Goal: Transaction & Acquisition: Purchase product/service

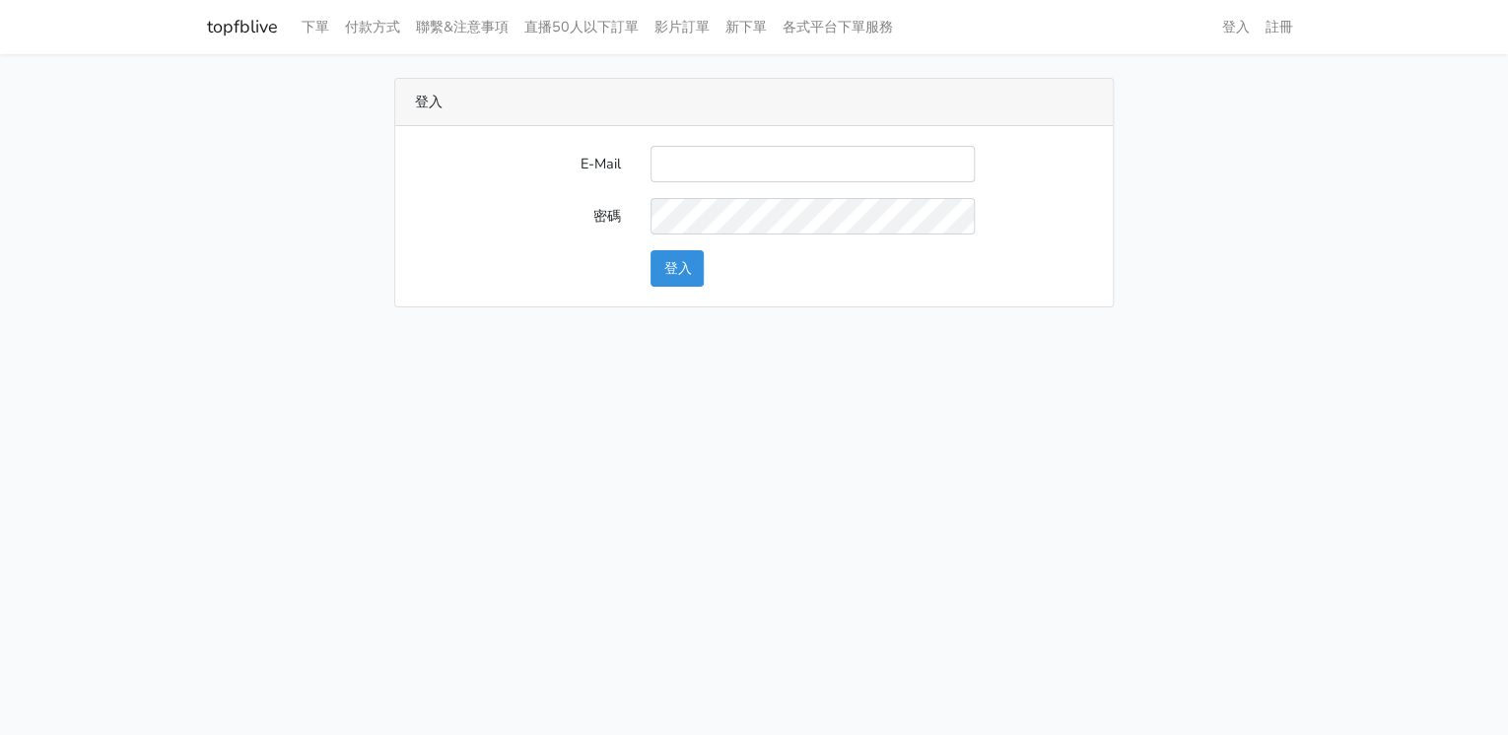
type input "lillianokada@yahoo.com.tw"
click at [679, 268] on button "登入" at bounding box center [677, 268] width 53 height 36
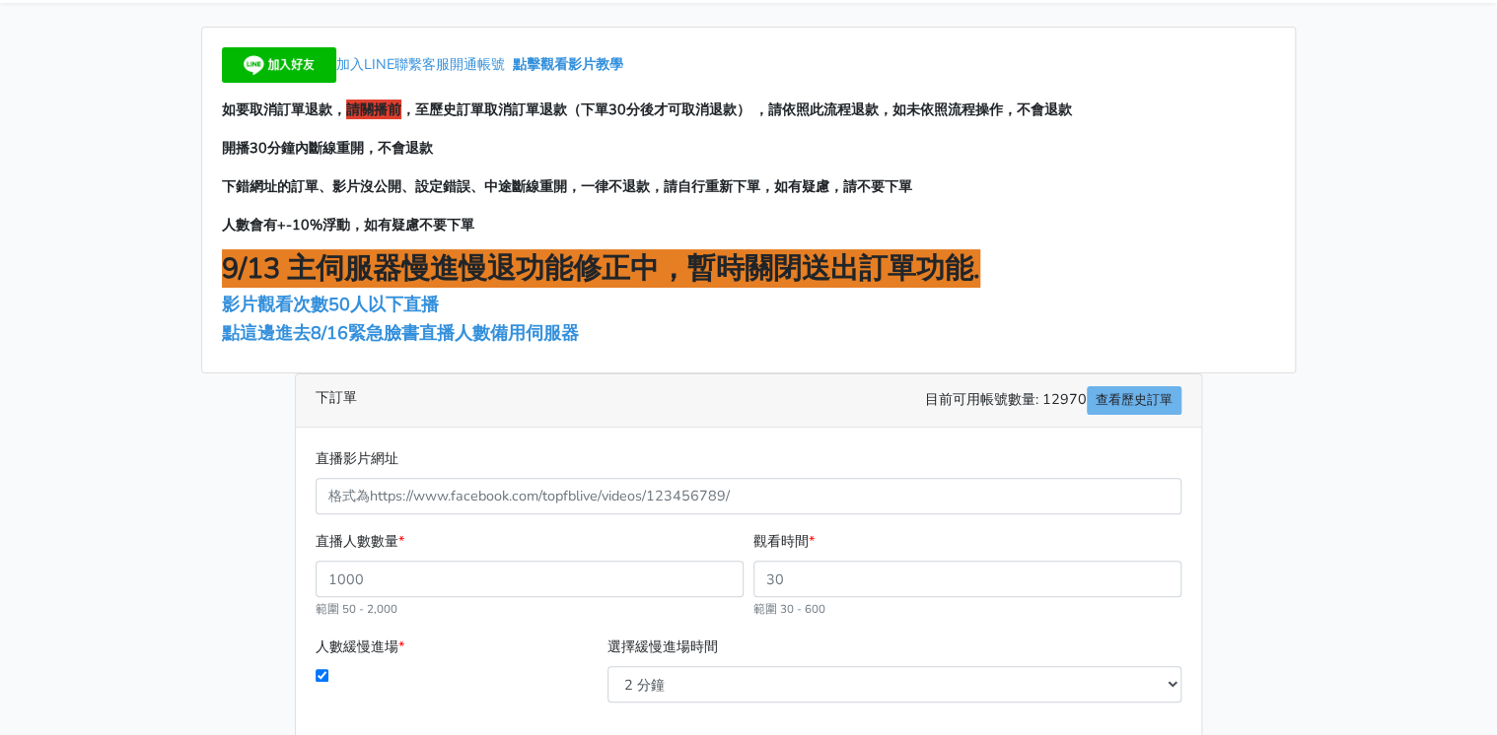
scroll to position [79, 0]
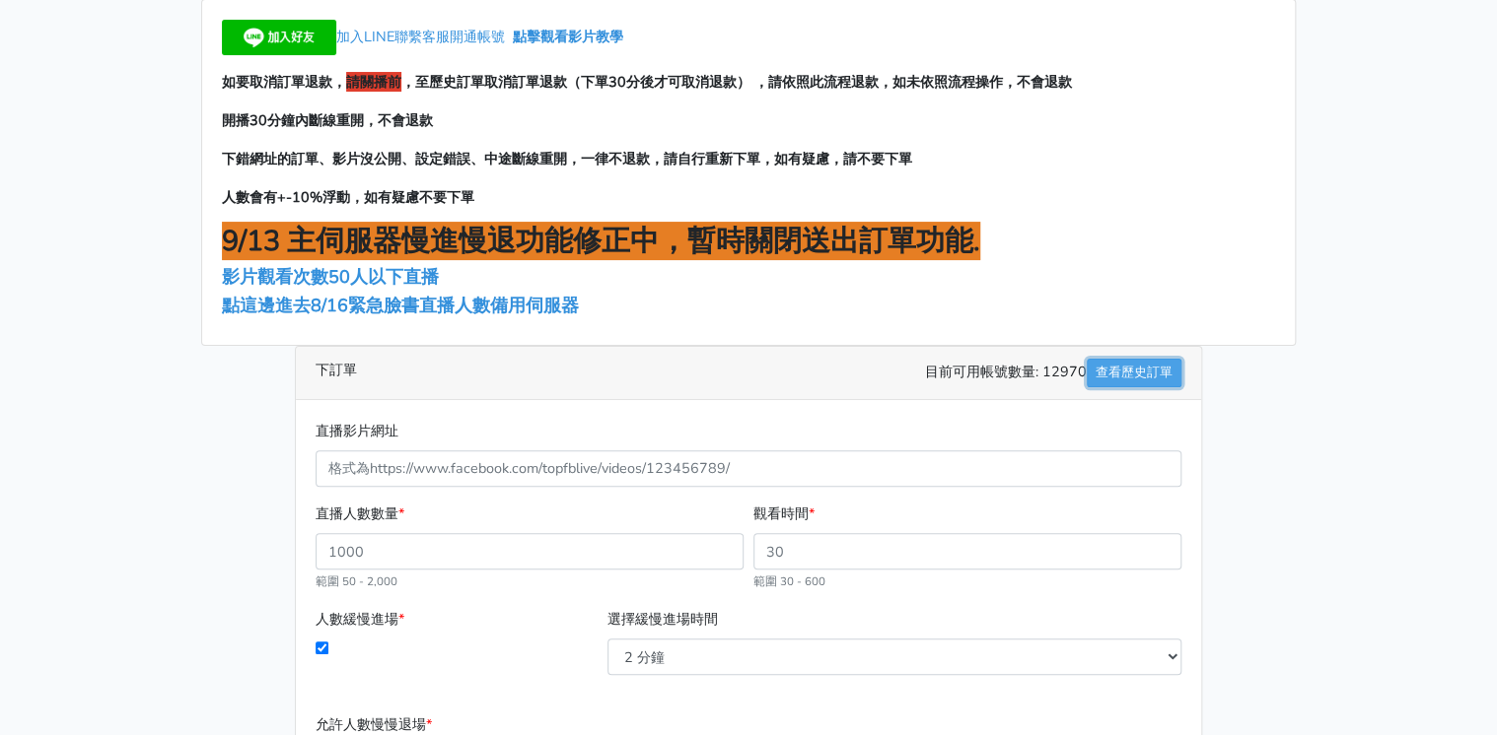
click at [1176, 365] on link "查看歷史訂單" at bounding box center [1133, 373] width 95 height 29
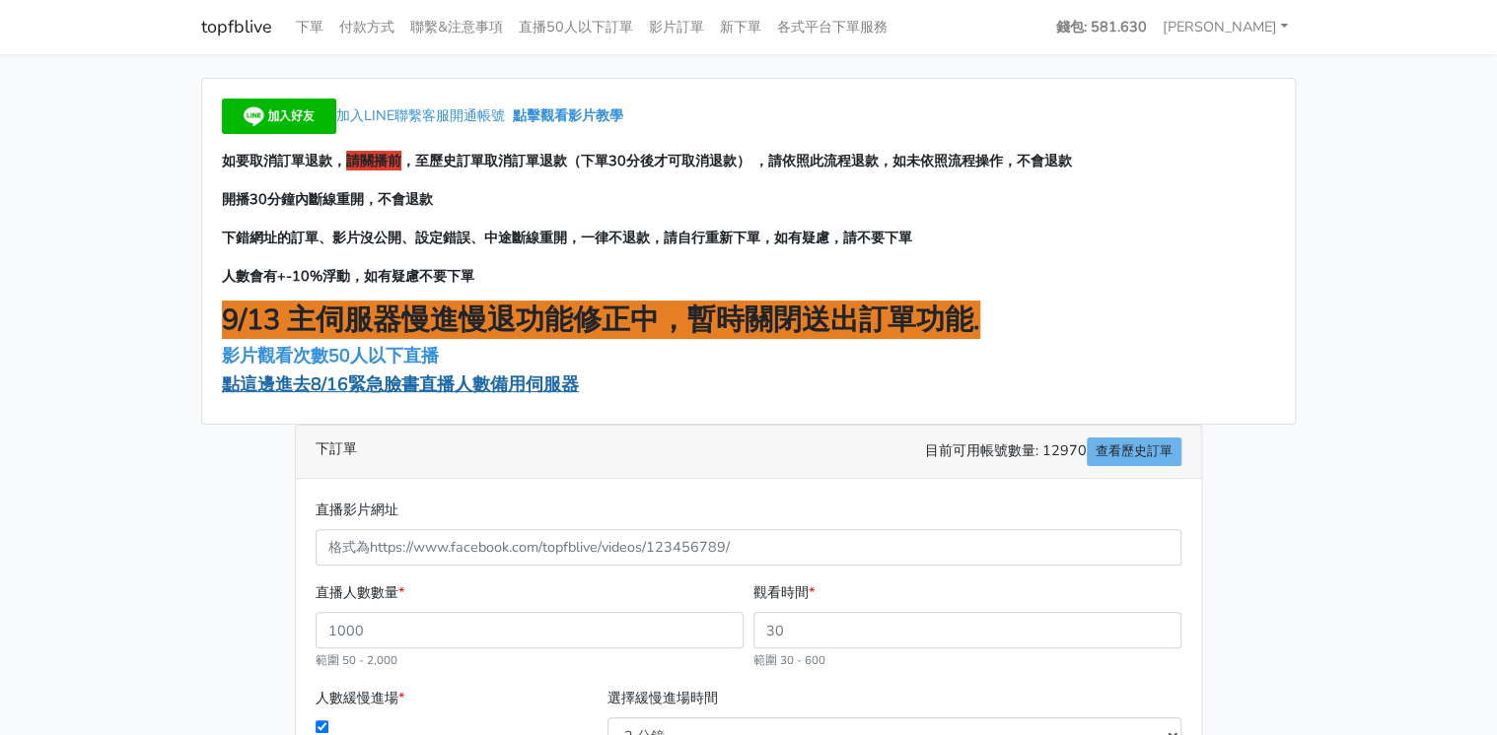
click at [479, 377] on span "點這邊進去8/16緊急臉書直播人數備用伺服器" at bounding box center [400, 385] width 357 height 24
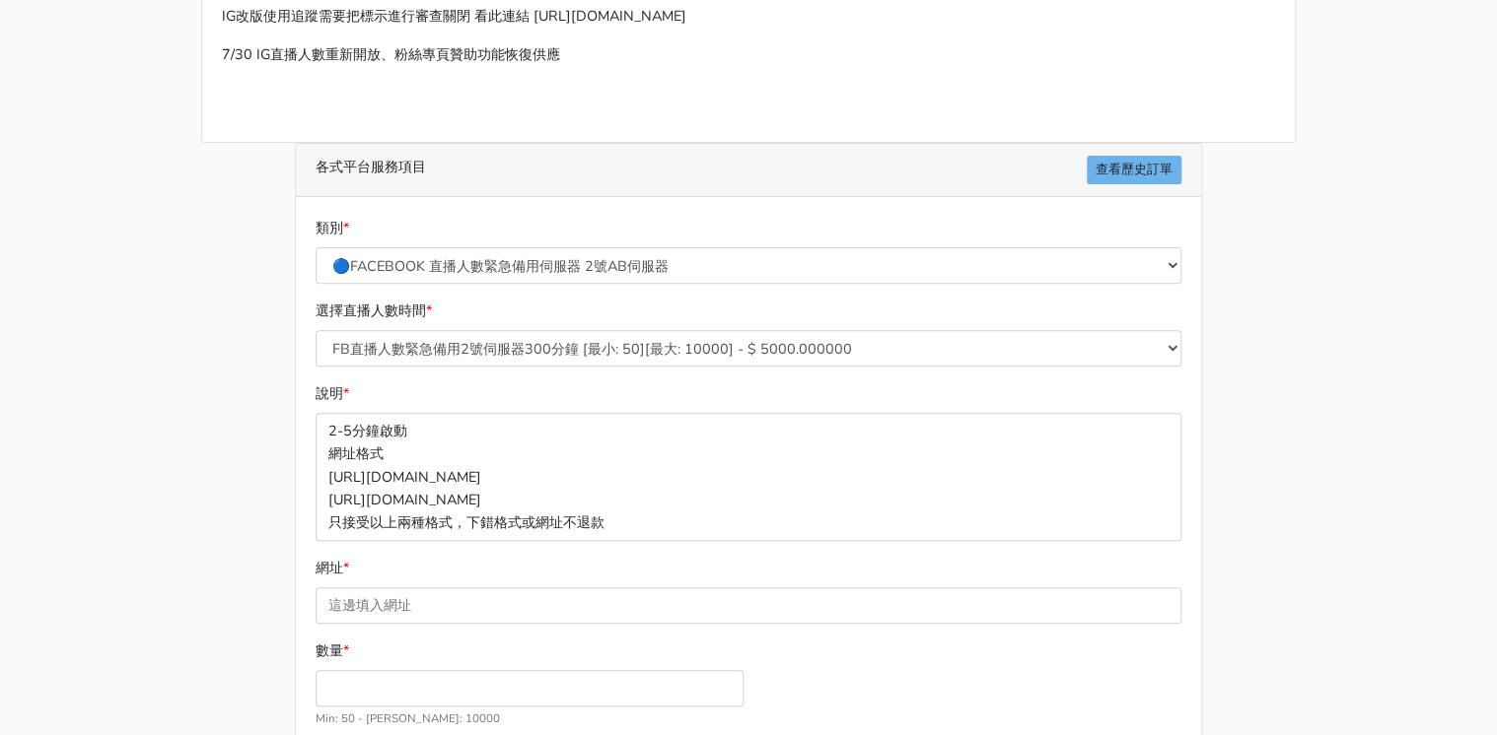
scroll to position [237, 0]
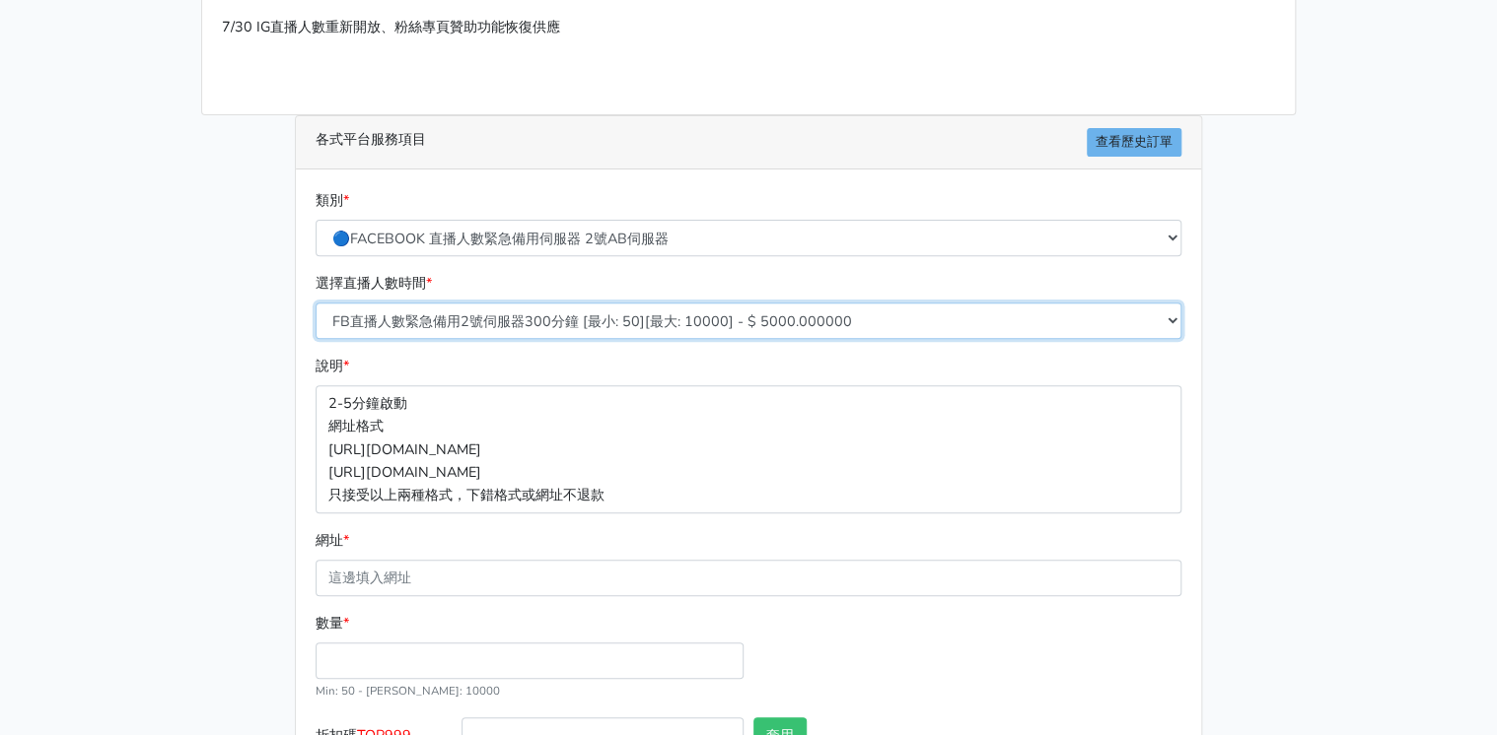
click at [541, 311] on select "FB直播人數緊急備用2號伺服器300分鐘 [最小: 50][最大: 10000] - $ 5000.000000 FB直播人數緊急備用2號伺服器60分鐘 [最…" at bounding box center [748, 321] width 866 height 36
select select "578"
click at [315, 303] on select "FB直播人數緊急備用2號伺服器300分鐘 [最小: 50][最大: 10000] - $ 5000.000000 FB直播人數緊急備用2號伺服器60分鐘 [最…" at bounding box center [748, 321] width 866 height 36
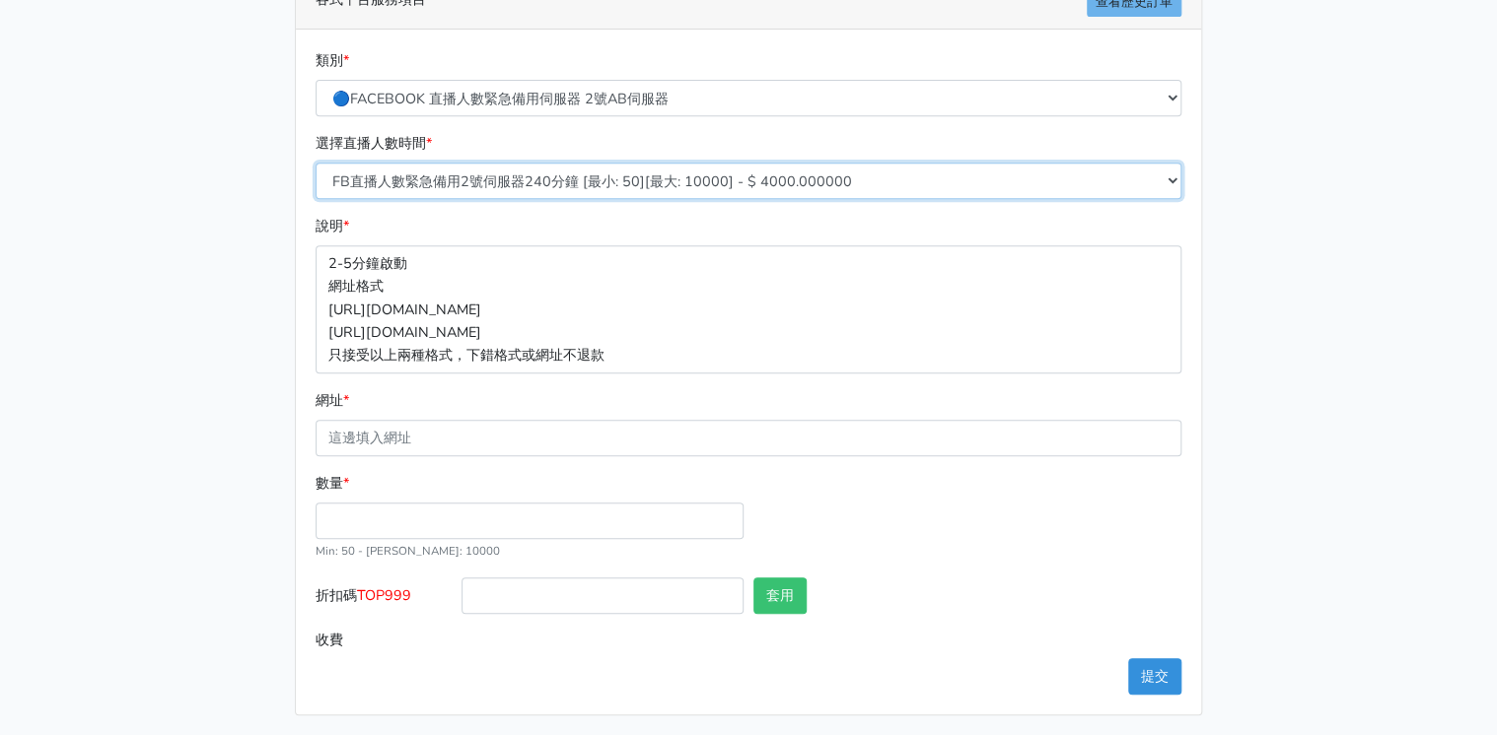
scroll to position [379, 0]
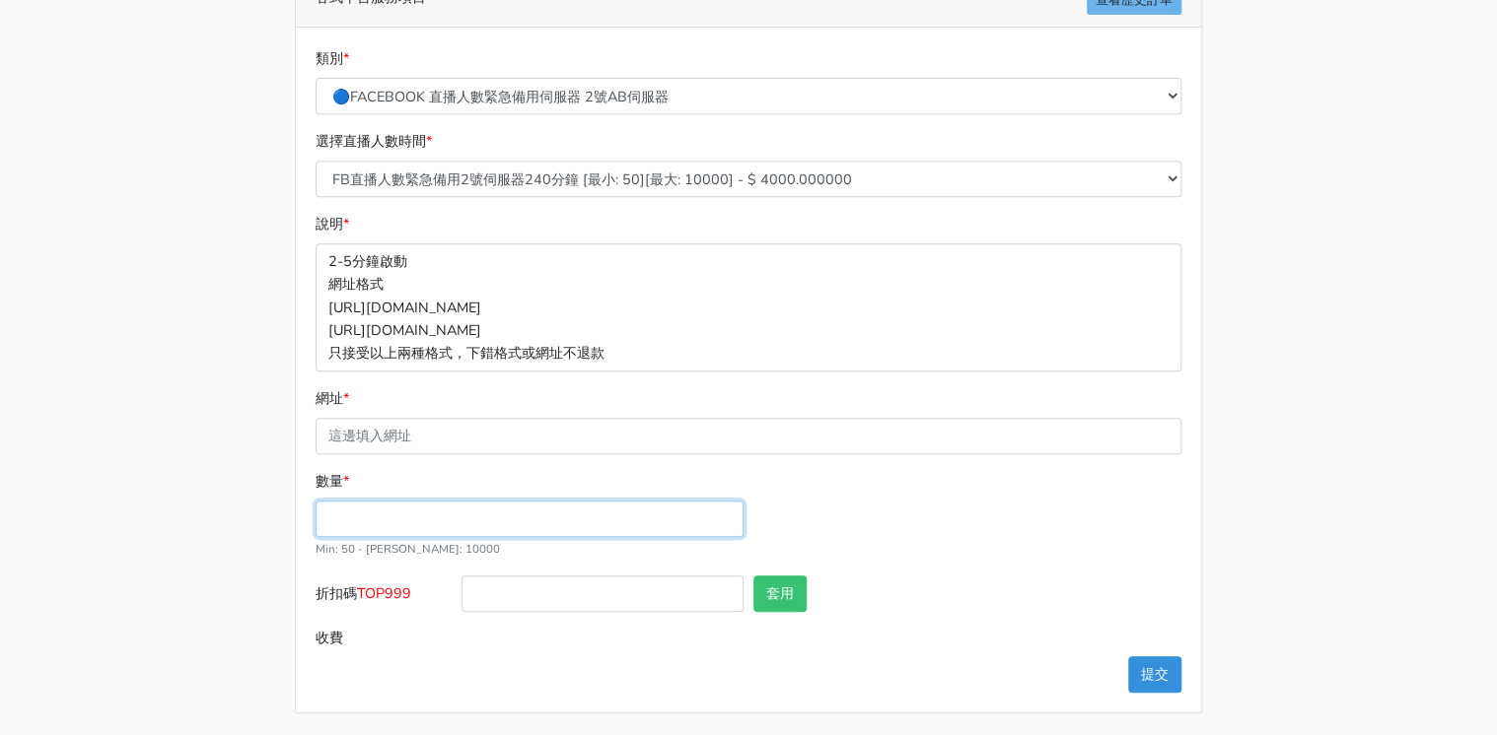
click at [425, 517] on input "數量 *" at bounding box center [529, 519] width 428 height 36
type input "150"
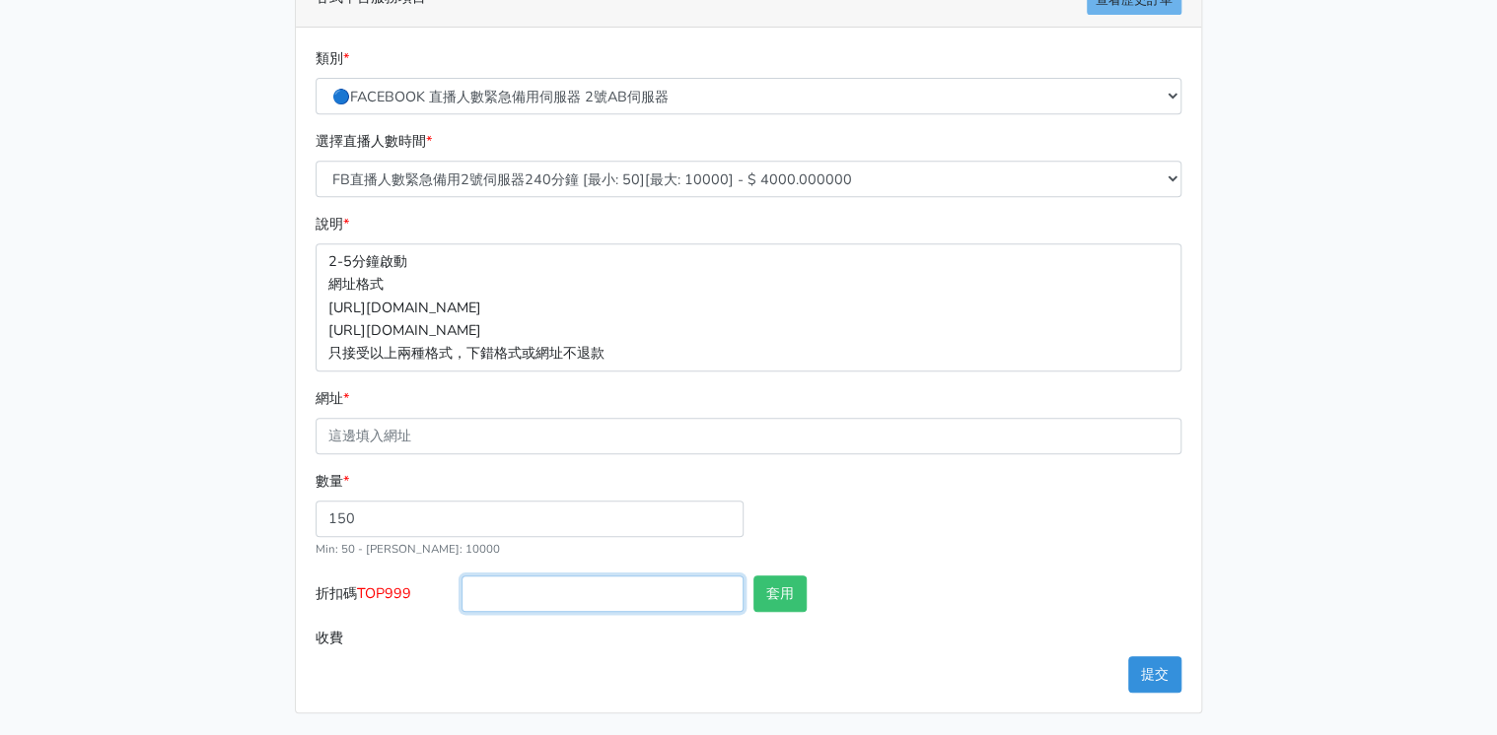
type input "600.000"
click at [487, 599] on input "折扣碼 TOP999" at bounding box center [602, 594] width 282 height 36
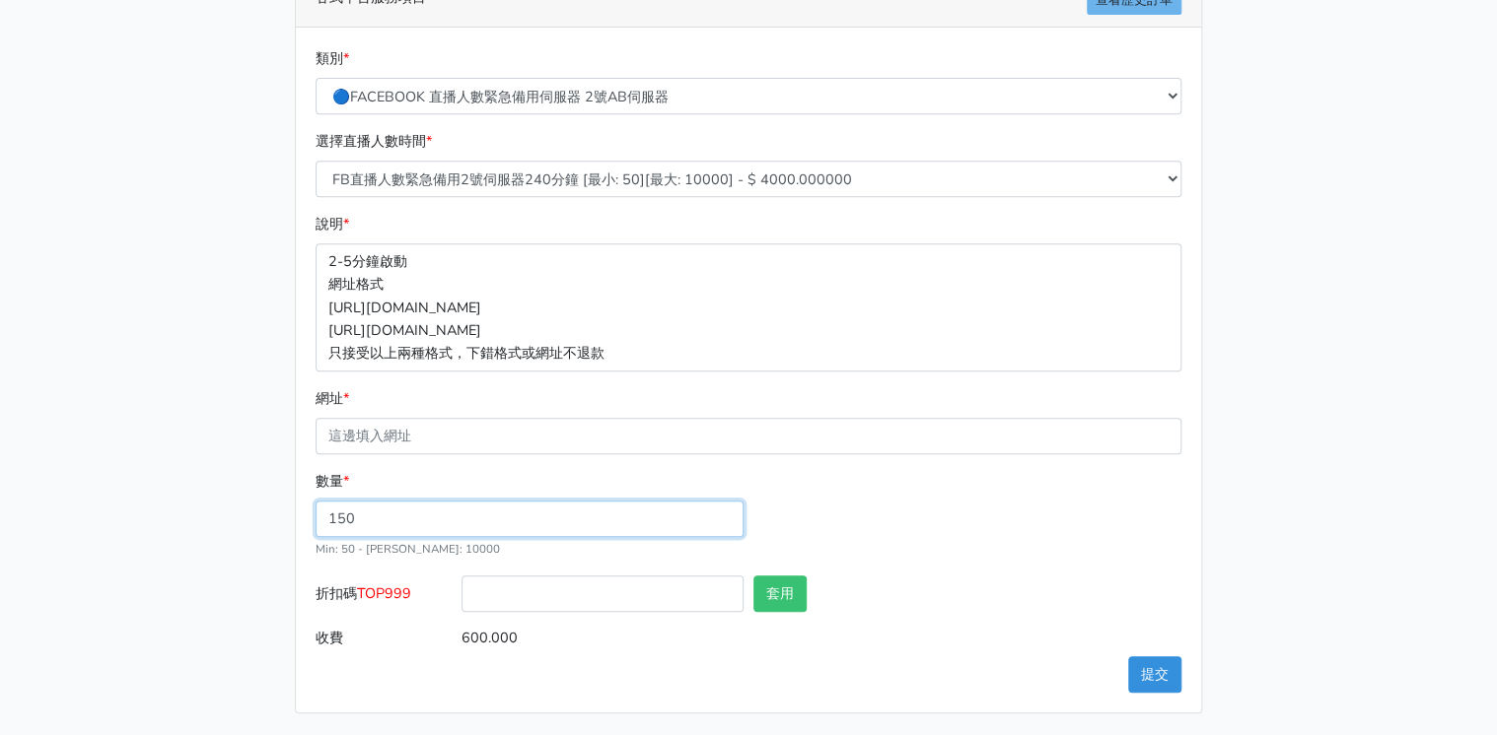
drag, startPoint x: 363, startPoint y: 521, endPoint x: 268, endPoint y: 518, distance: 94.7
click at [268, 518] on div "請照說明的網址格式下單，這邊的服務都沒退款項目，下單就無法退款 此服務無保固，如愛心、讚、追蹤、觀看次數等等，如有掉落，不會補充 使用服務前，請把各個平台設定…" at bounding box center [748, 206] width 1124 height 1014
type input "180"
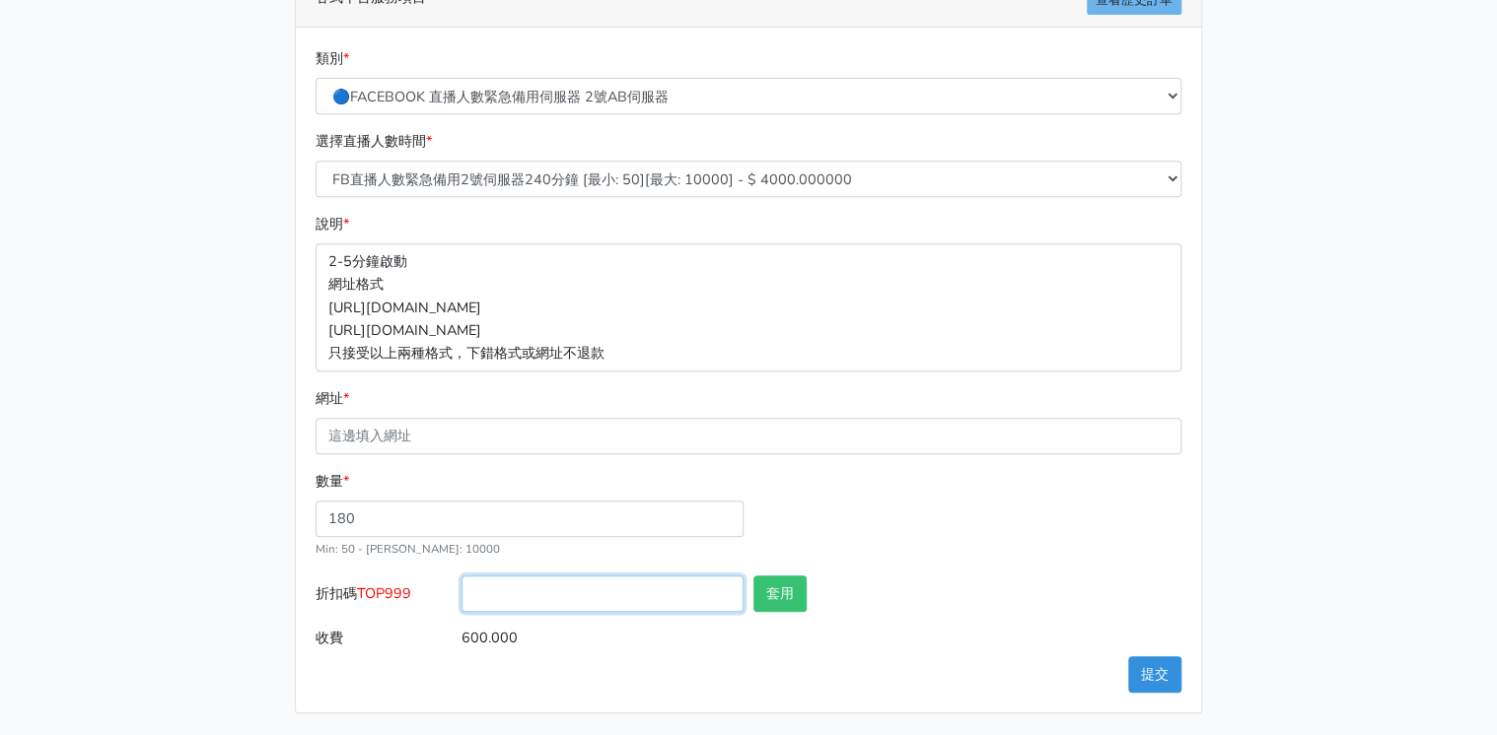
type input "720.000"
click at [585, 588] on input "折扣碼 TOP999" at bounding box center [602, 594] width 282 height 36
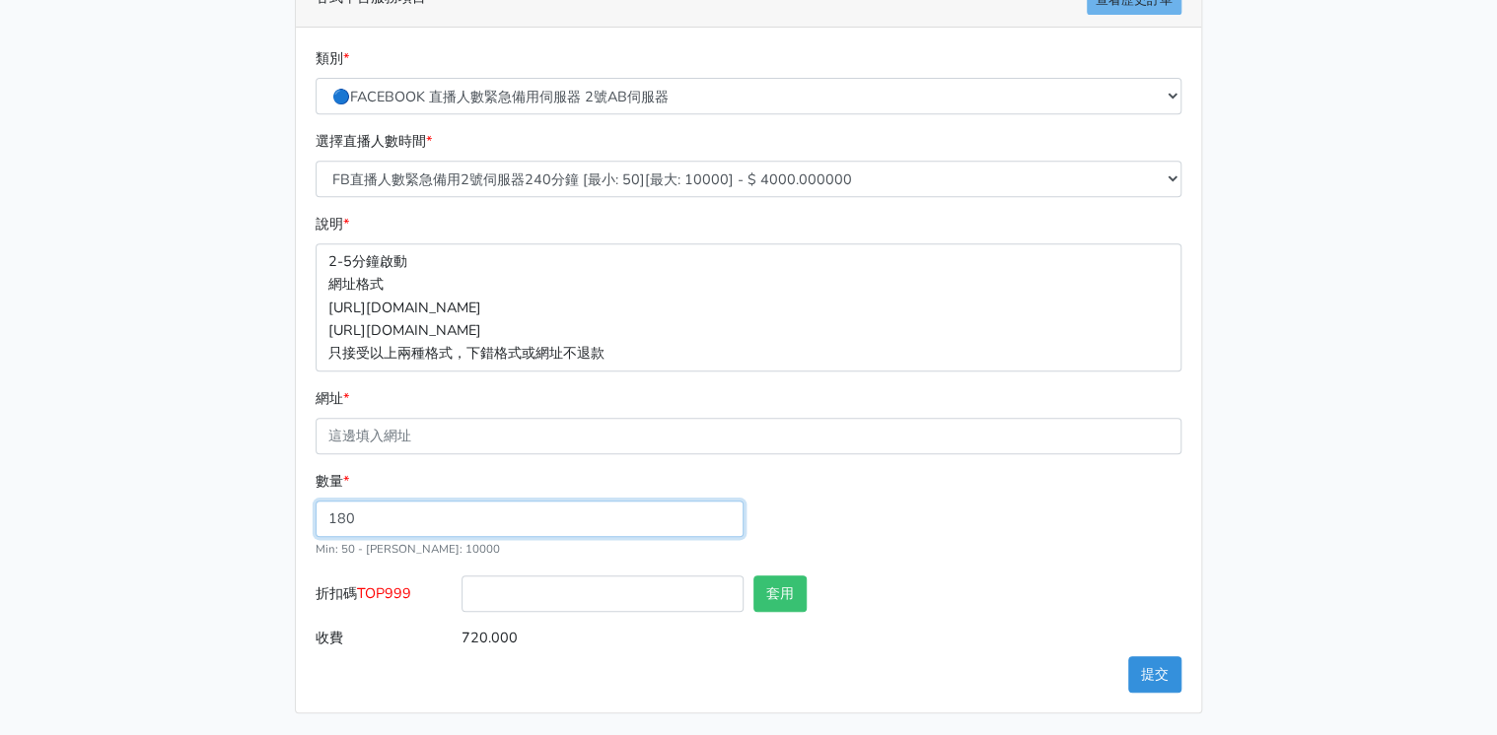
drag, startPoint x: 379, startPoint y: 504, endPoint x: 260, endPoint y: 528, distance: 120.8
click at [260, 527] on div "請照說明的網址格式下單，這邊的服務都沒退款項目，下單就無法退款 此服務無保固，如愛心、讚、追蹤、觀看次數等等，如有掉落，不會補充 使用服務前，請把各個平台設定…" at bounding box center [748, 206] width 1124 height 1014
type input "1"
type input "140"
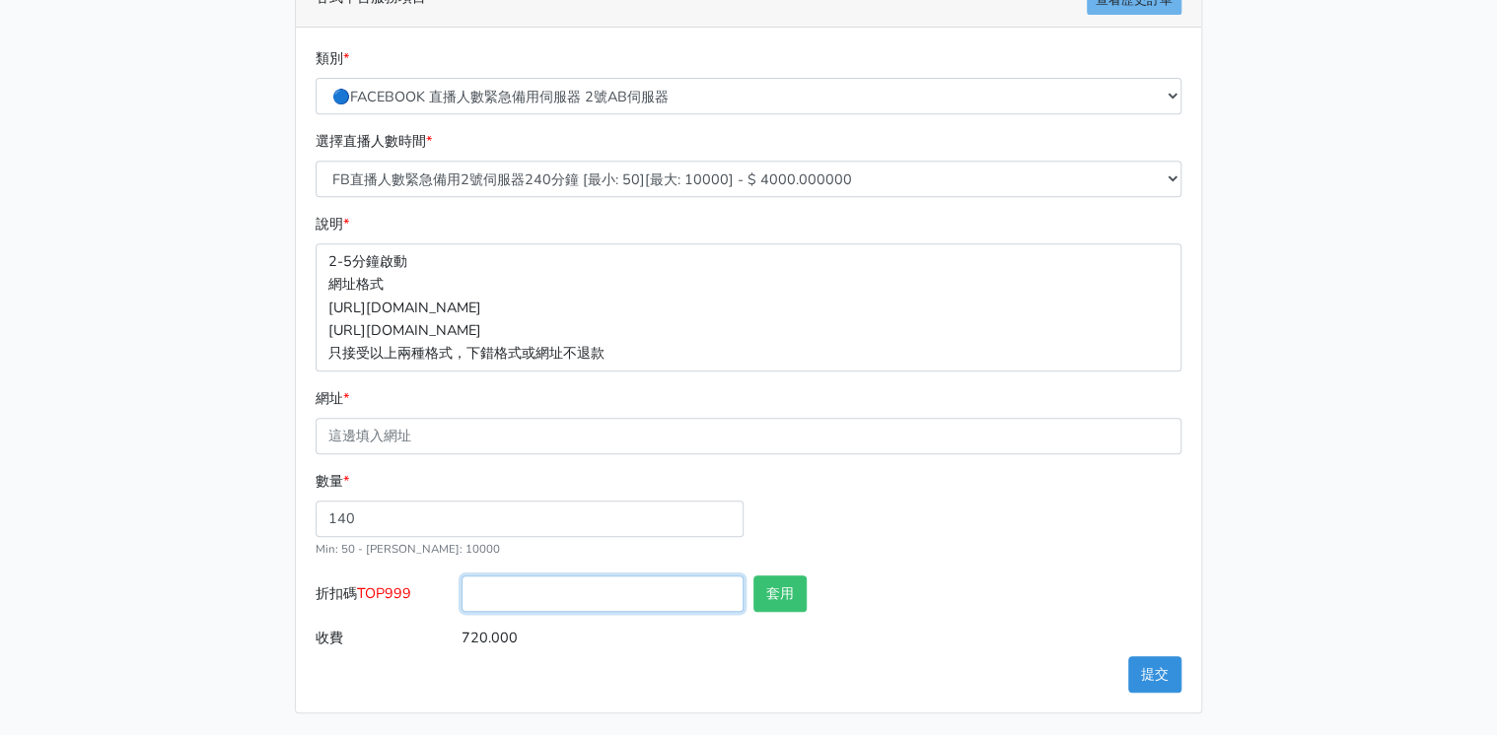
type input "560.000"
click at [554, 585] on input "折扣碼 TOP999" at bounding box center [602, 594] width 282 height 36
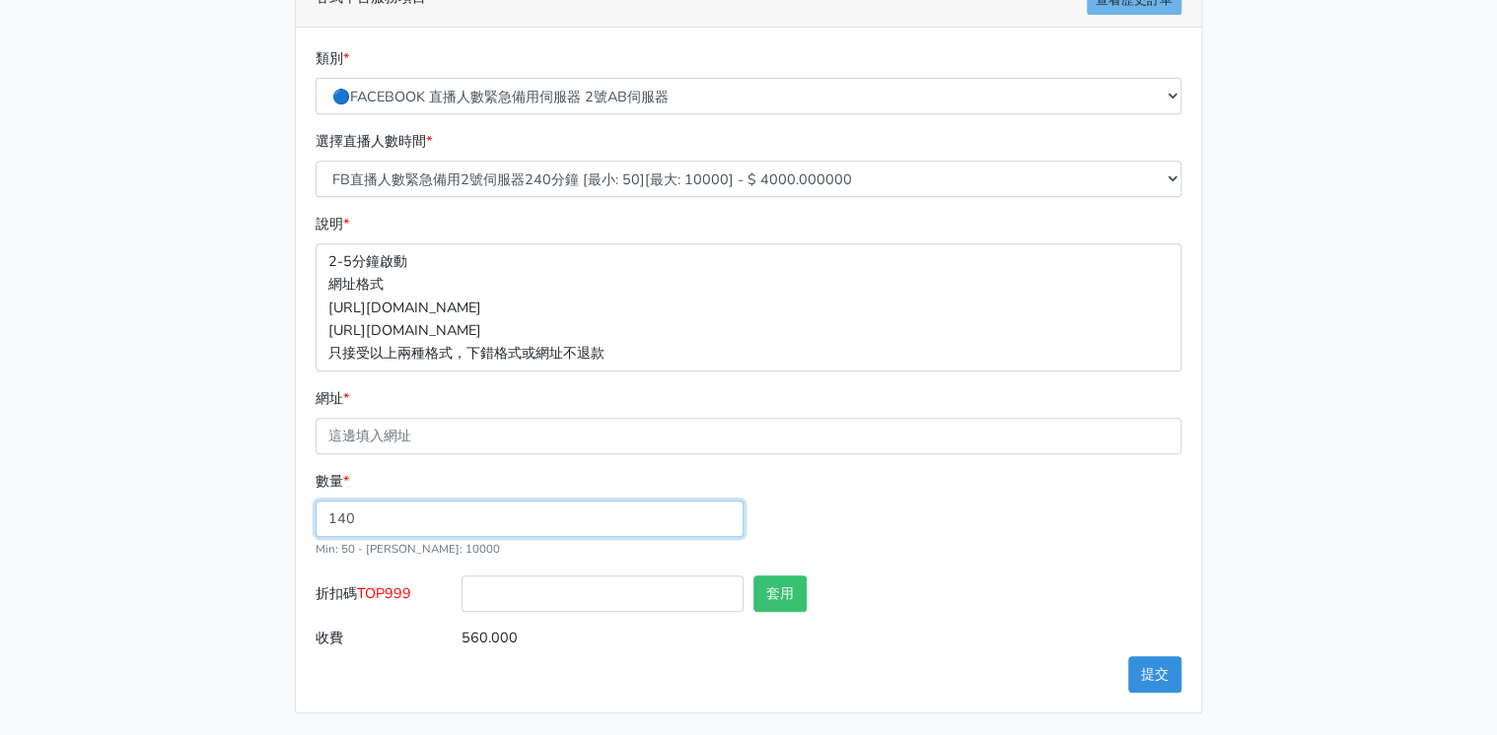
drag, startPoint x: 402, startPoint y: 507, endPoint x: 249, endPoint y: 514, distance: 153.0
click at [251, 514] on div "請照說明的網址格式下單，這邊的服務都沒退款項目，下單就無法退款 此服務無保固，如愛心、讚、追蹤、觀看次數等等，如有掉落，不會補充 使用服務前，請把各個平台設定…" at bounding box center [748, 206] width 1124 height 1014
type input "130"
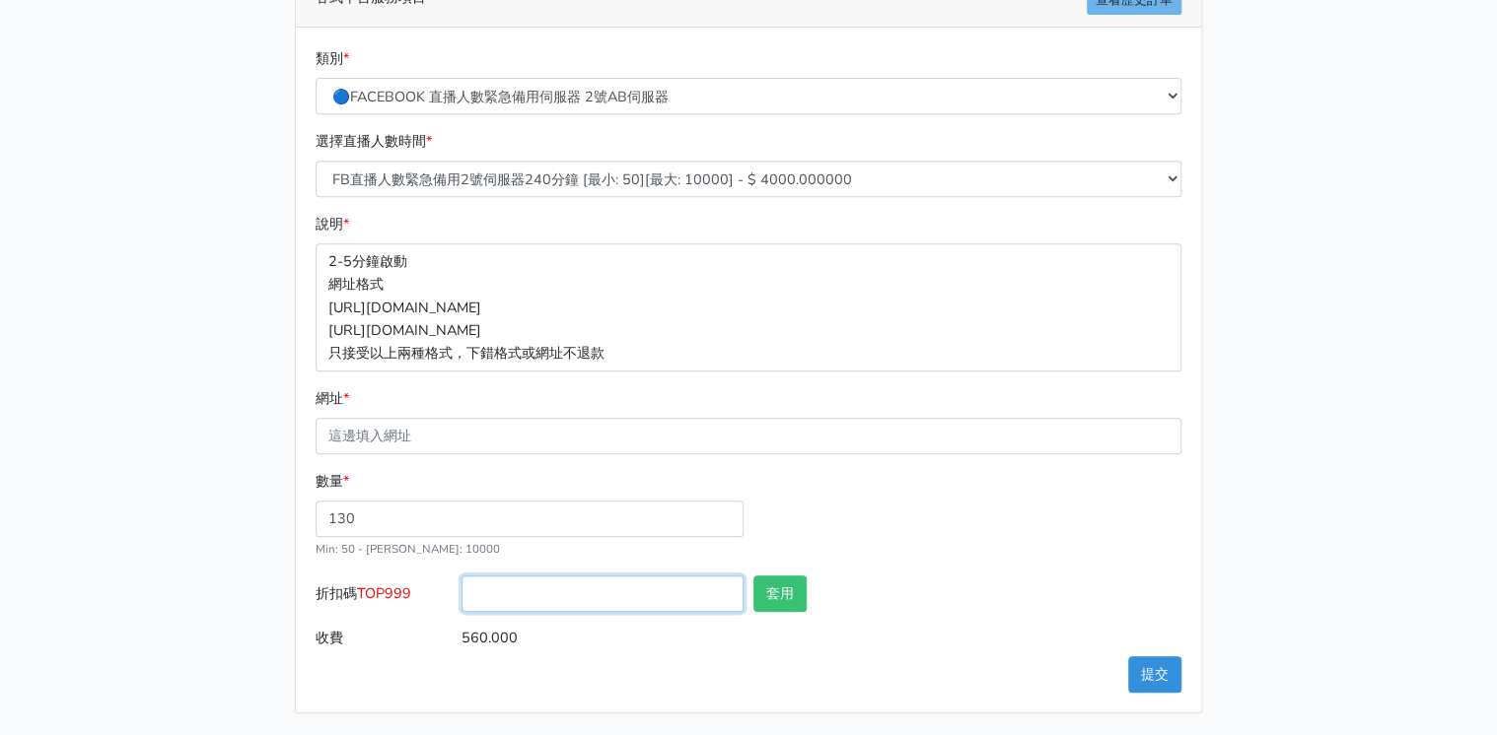
type input "520.000"
click at [524, 599] on input "折扣碼 TOP999" at bounding box center [602, 594] width 282 height 36
